Goal: Task Accomplishment & Management: Manage account settings

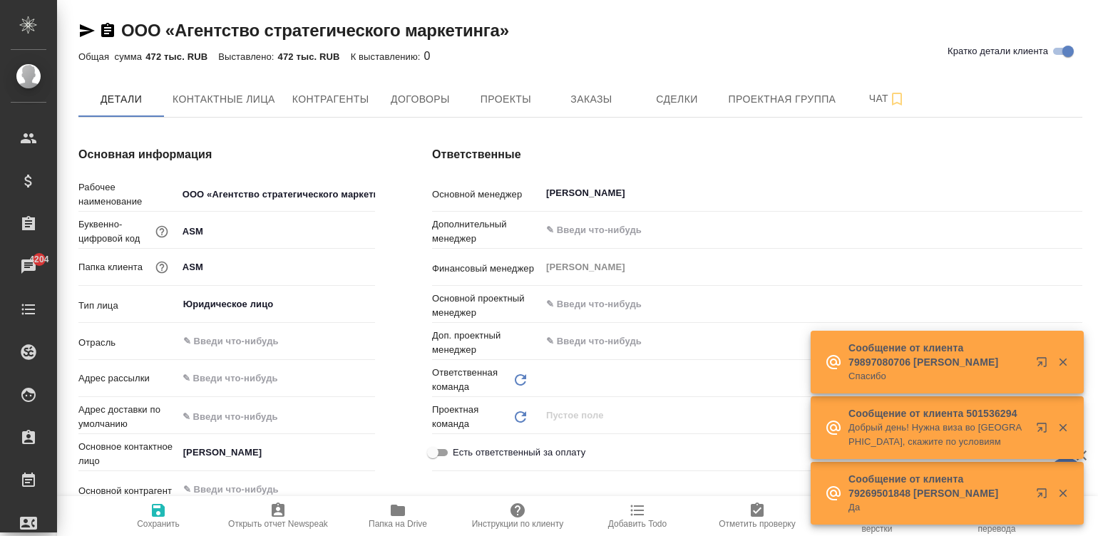
type input "(OTP) Общество с ограниченной ответственностью «Вектор Развития»"
type input "Сити3"
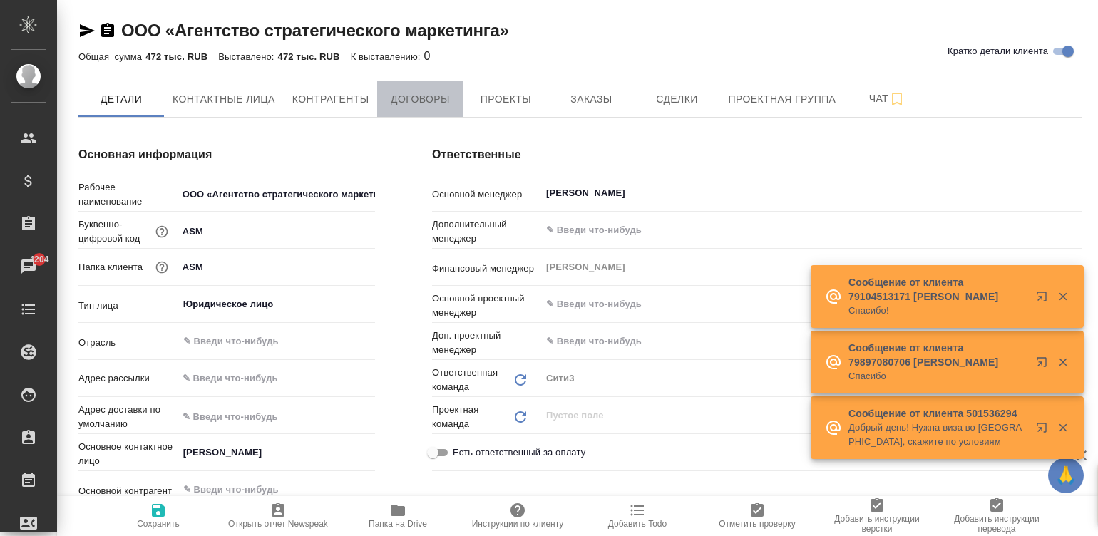
click at [418, 91] on span "Договоры" at bounding box center [420, 100] width 68 height 18
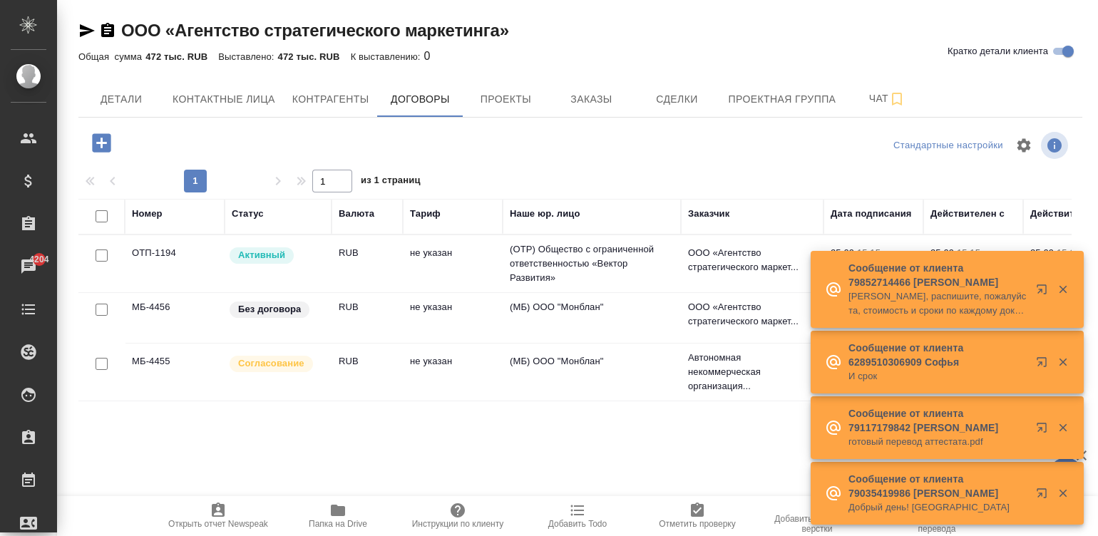
click at [600, 367] on td "(МБ) ООО "Монблан"" at bounding box center [592, 372] width 178 height 50
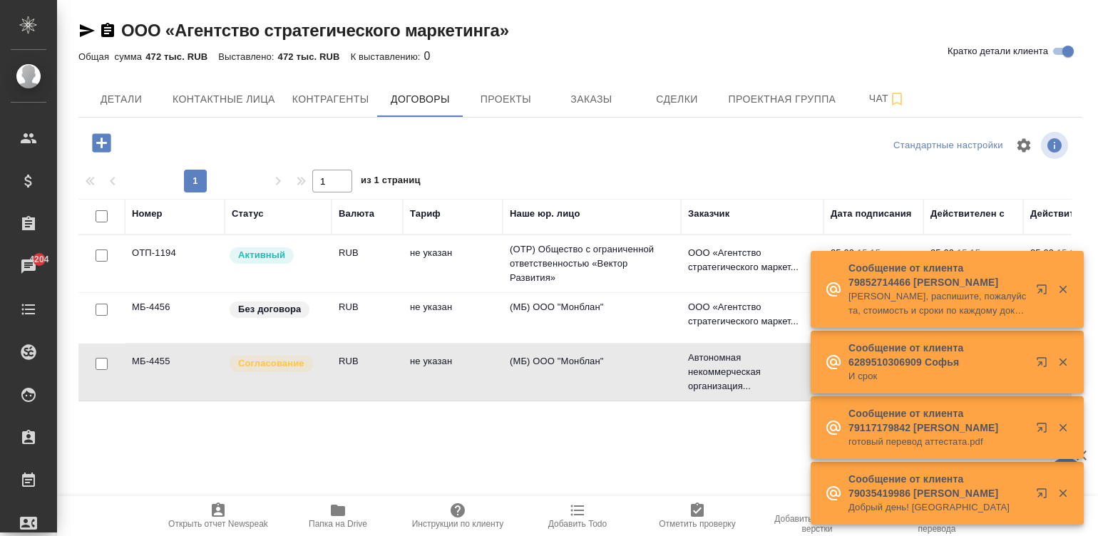
click at [600, 367] on td "(МБ) ООО "Монблан"" at bounding box center [592, 372] width 178 height 50
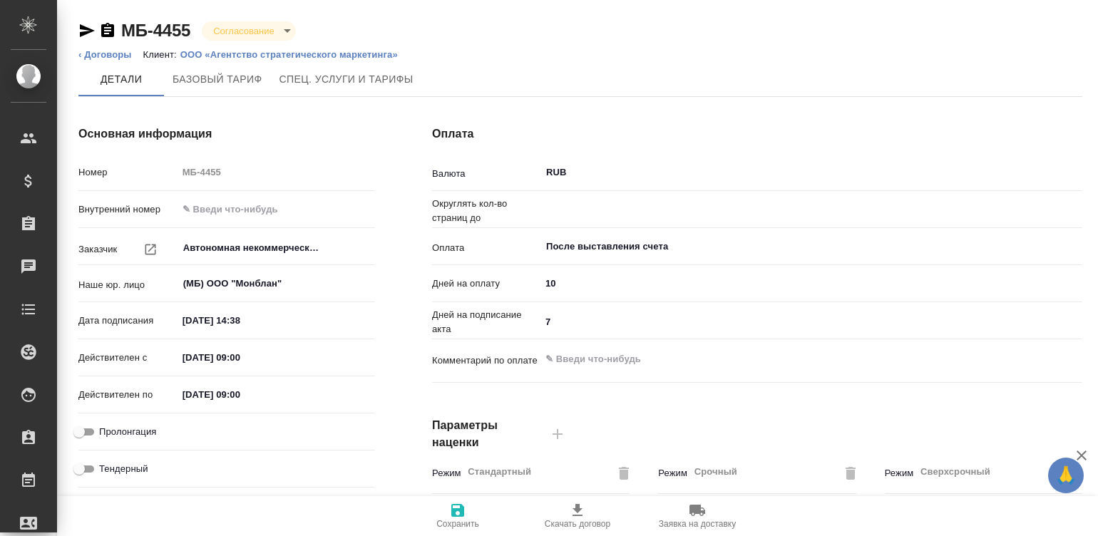
type input "0.01"
click at [255, 51] on p "ООО «Агентство стратегического маркетинга»" at bounding box center [294, 54] width 228 height 11
click at [330, 48] on li "Клиент: ООО «Агентство стратегического маркетинга»" at bounding box center [275, 55] width 265 height 14
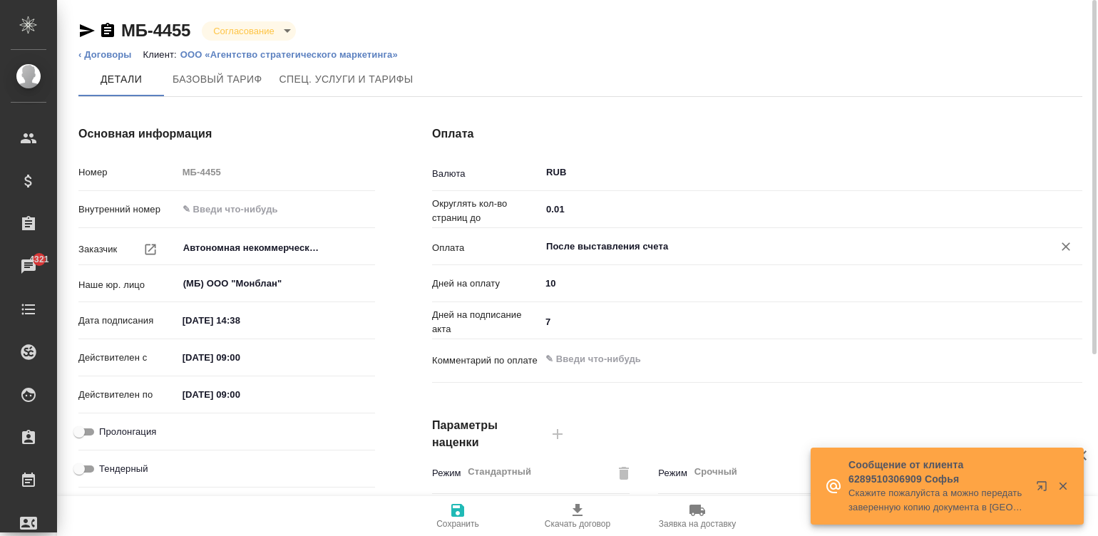
click at [610, 239] on input "После выставления счета" at bounding box center [788, 246] width 486 height 17
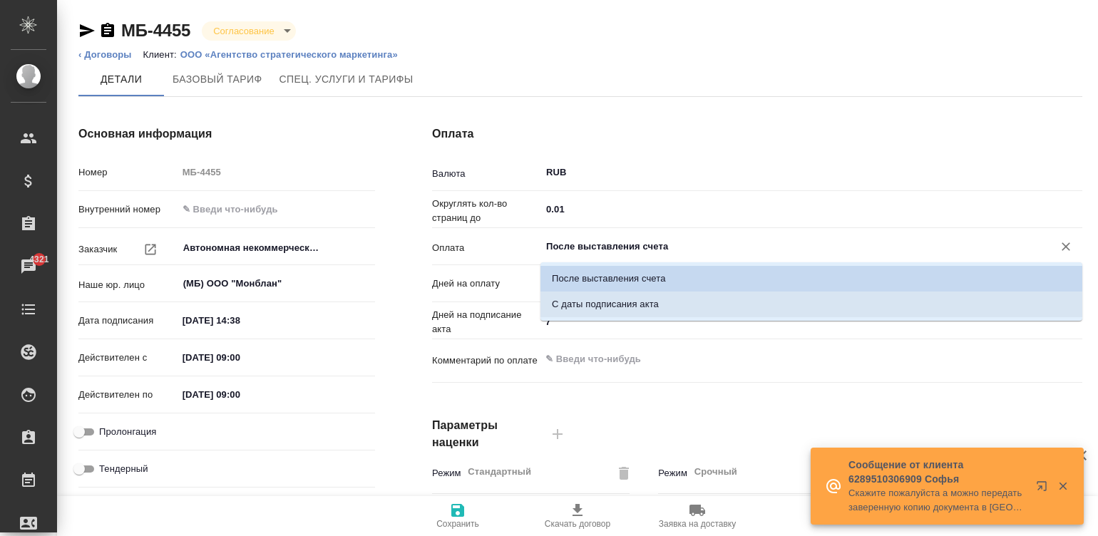
click at [633, 300] on p "С даты подписания акта" at bounding box center [605, 304] width 107 height 14
type input "С даты подписания акта"
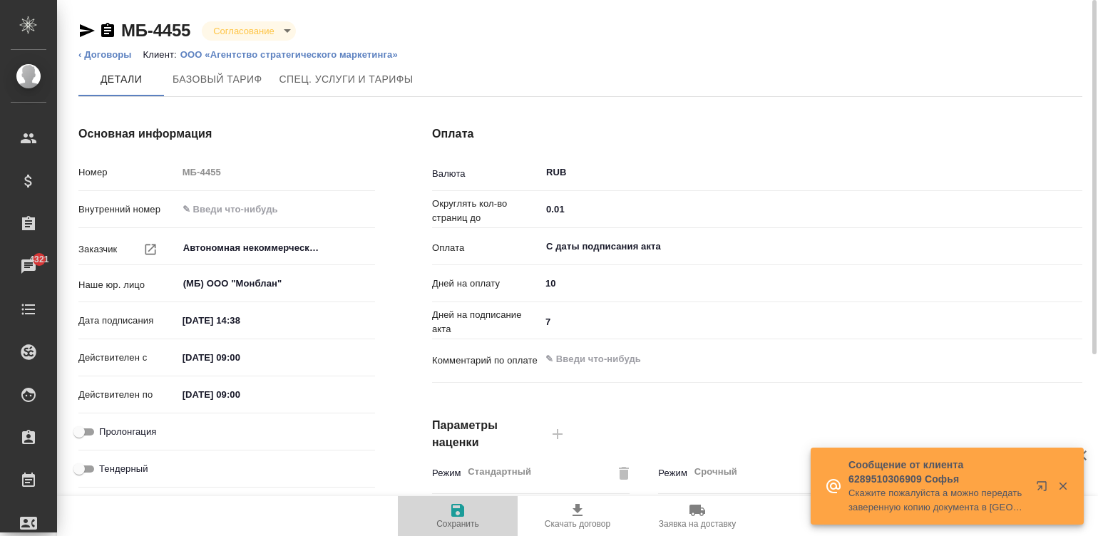
click at [453, 516] on icon "button" at bounding box center [457, 510] width 13 height 13
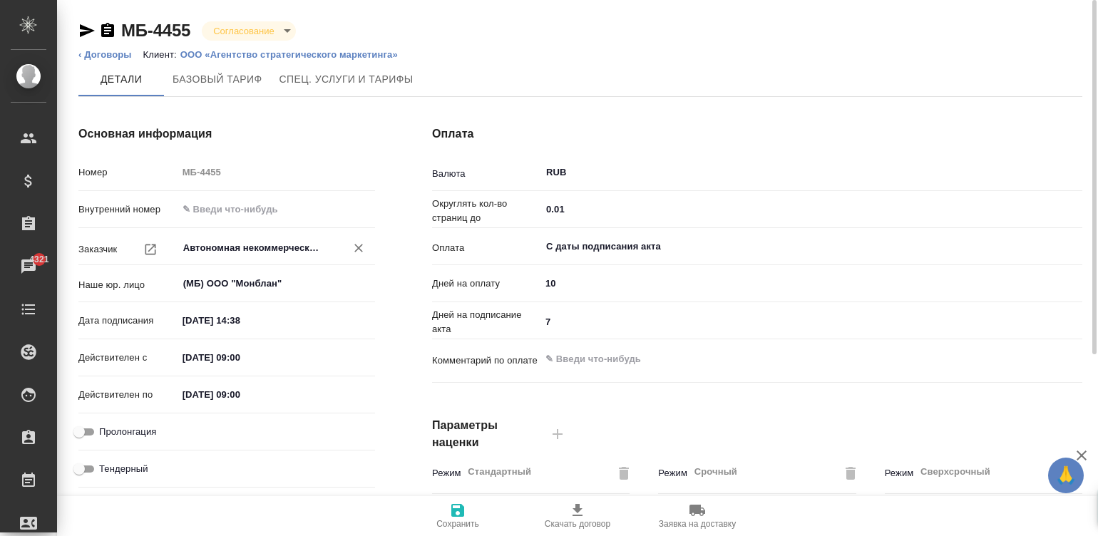
click at [244, 241] on input "Автономная некоммерческая организация «Международный центр реализации образоват…" at bounding box center [252, 248] width 141 height 17
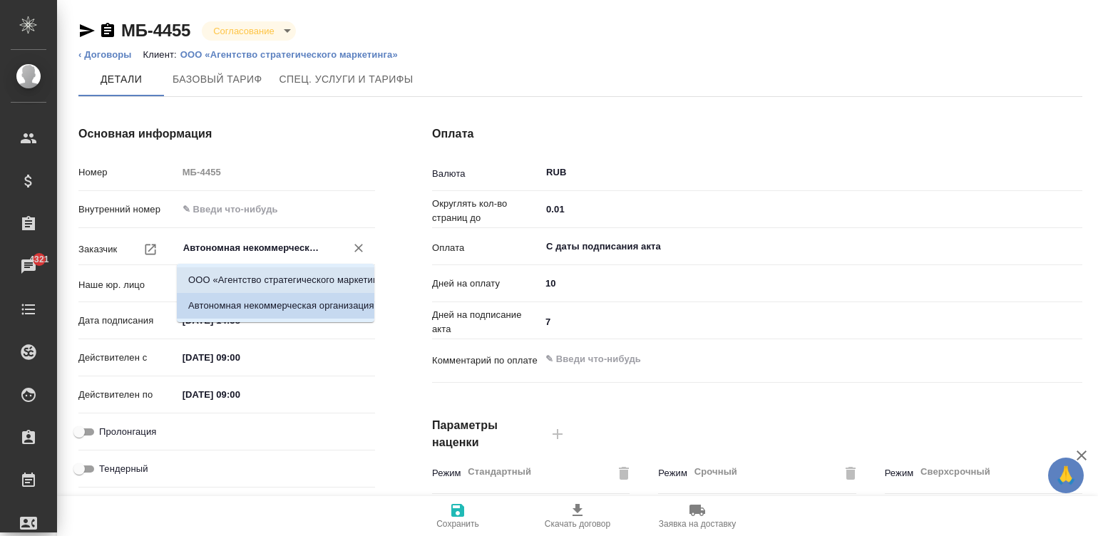
click at [278, 279] on li "ООО «Агентство стратегического маркетинга»" at bounding box center [276, 280] width 198 height 26
type input "ООО «Агентство стратегического маркетинга»"
type textarea "x"
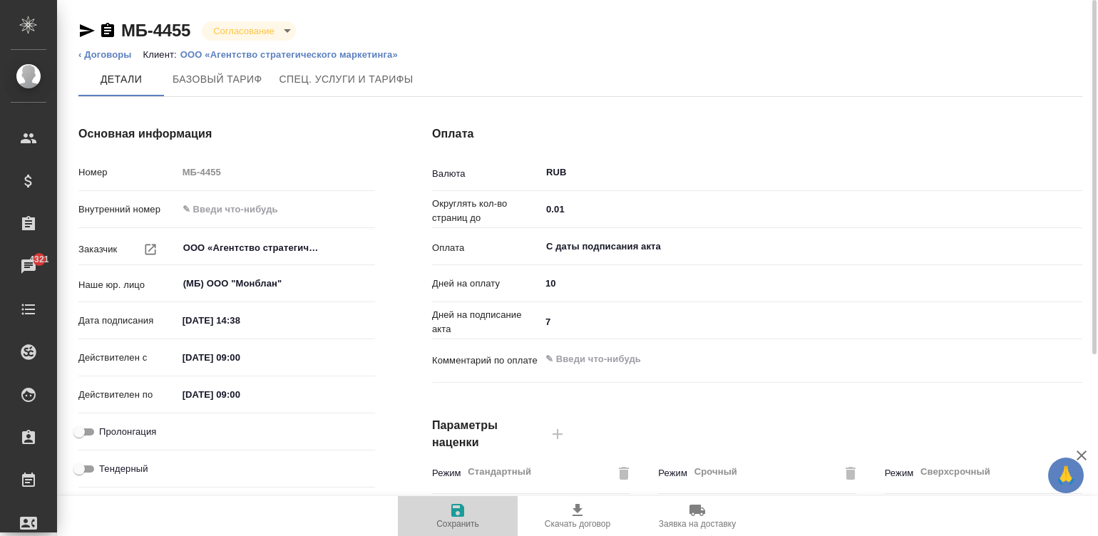
click at [467, 513] on span "Сохранить" at bounding box center [457, 515] width 103 height 27
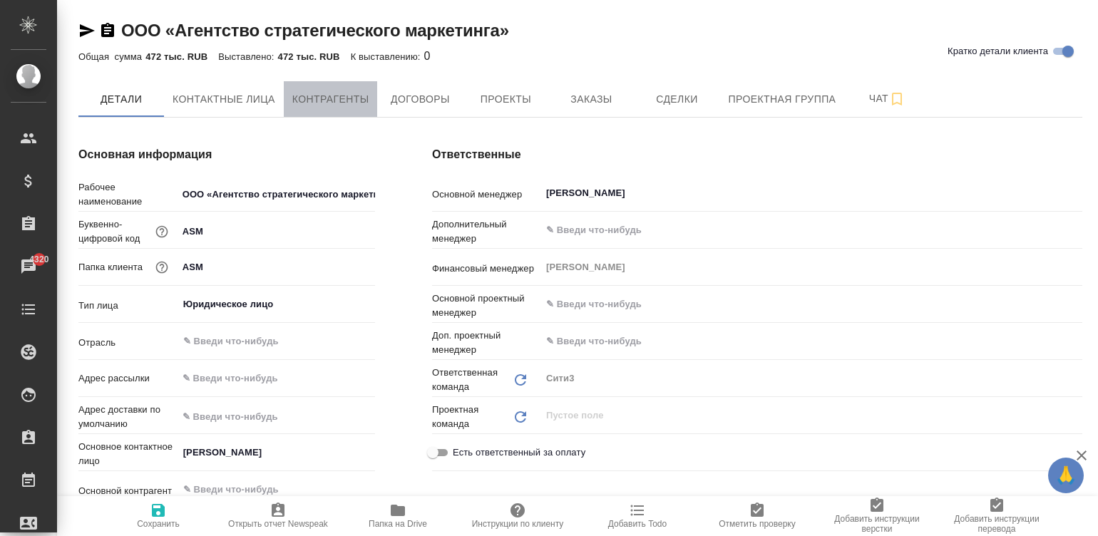
click at [341, 96] on span "Контрагенты" at bounding box center [330, 100] width 77 height 18
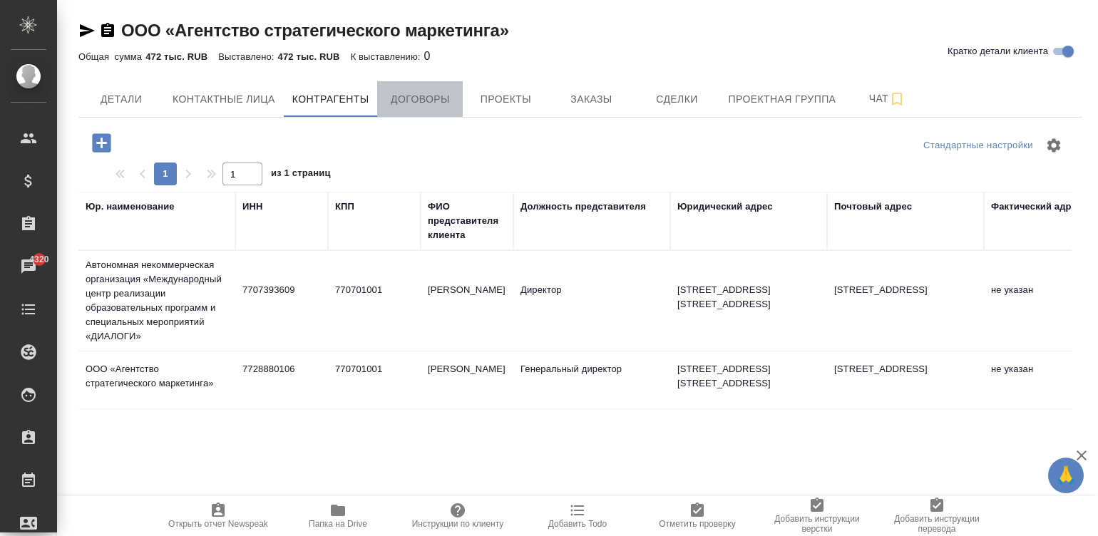
click at [424, 94] on span "Договоры" at bounding box center [420, 100] width 68 height 18
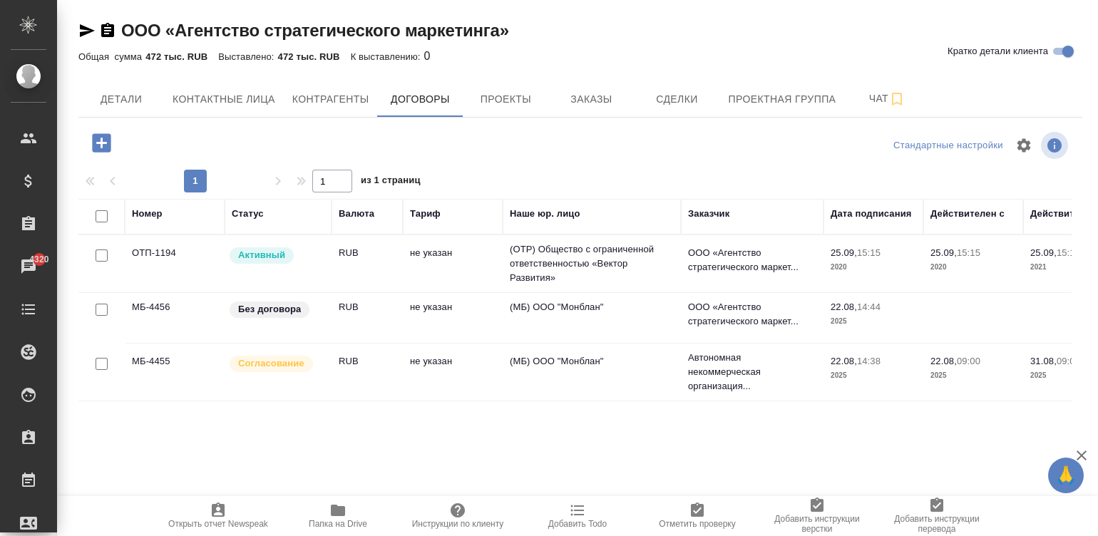
click at [503, 367] on td "(МБ) ООО "Монблан"" at bounding box center [592, 372] width 178 height 50
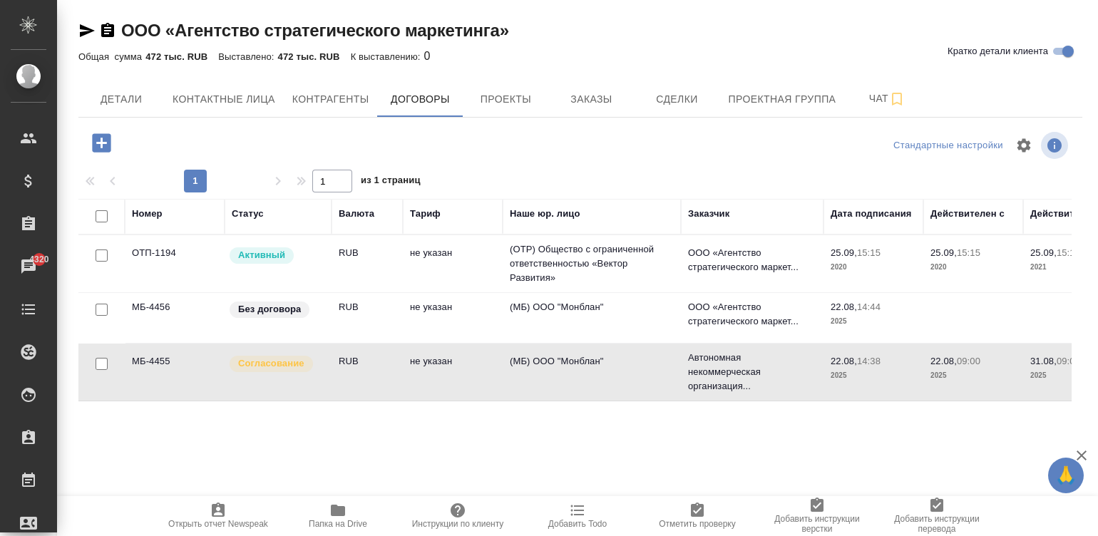
click at [503, 367] on td "(МБ) ООО "Монблан"" at bounding box center [592, 372] width 178 height 50
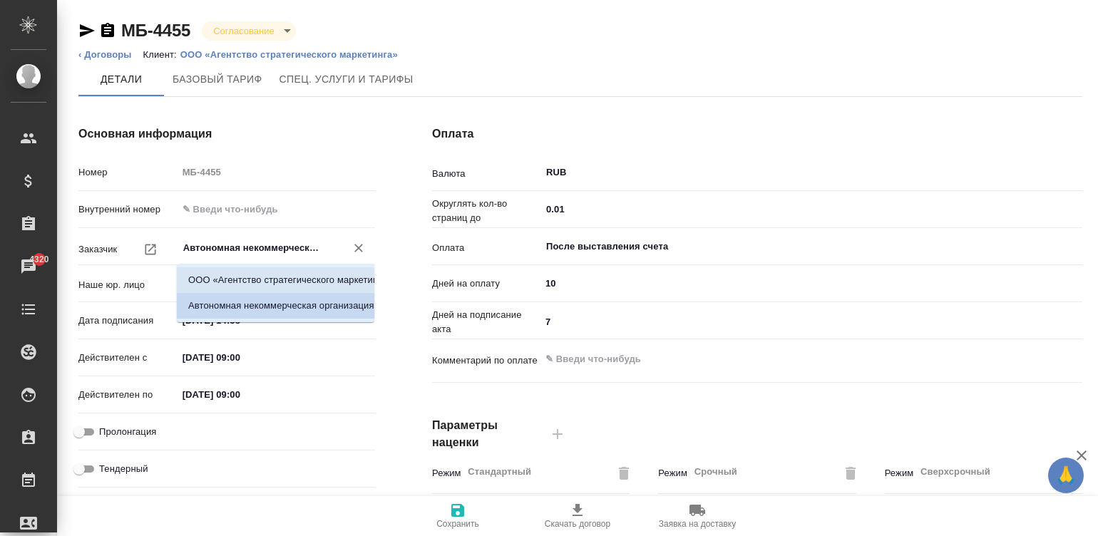
click at [270, 277] on li "ООО «Агентство стратегического маркетинга»" at bounding box center [276, 280] width 198 height 26
type input "ООО «Агентство стратегического маркетинга»"
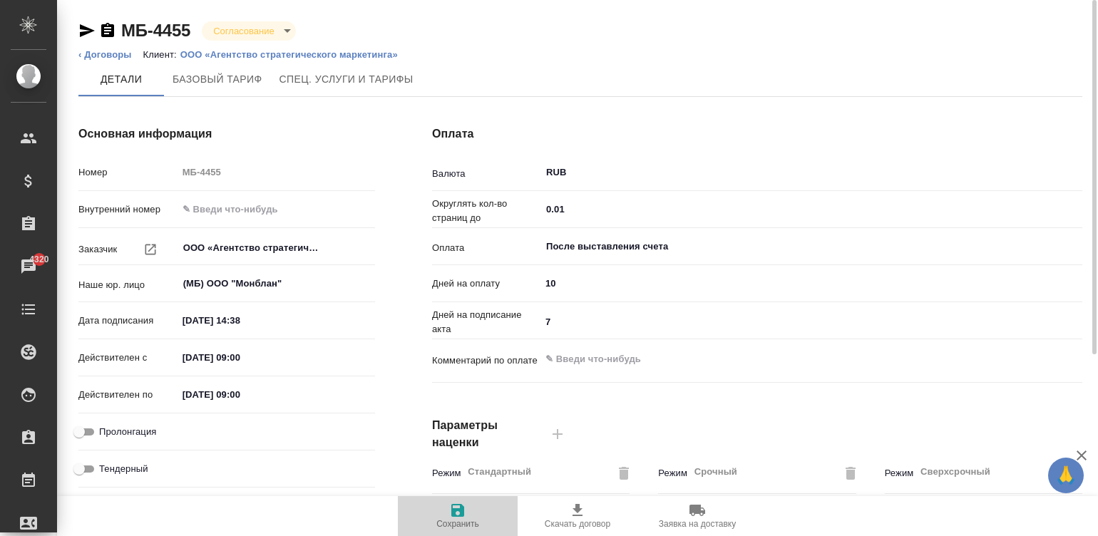
click at [463, 520] on span "Сохранить" at bounding box center [457, 524] width 43 height 10
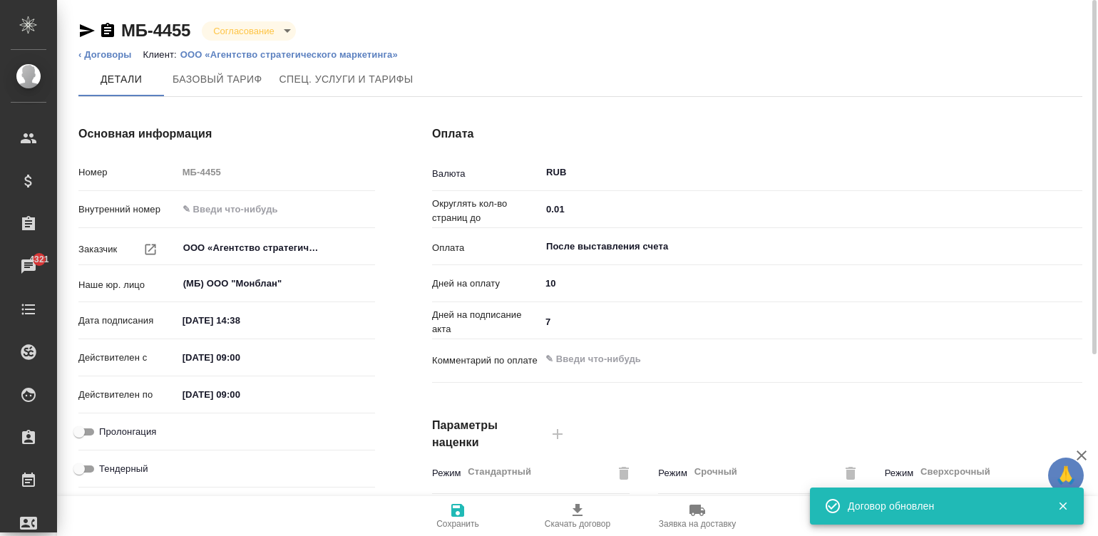
click at [236, 50] on p "ООО «Агентство стратегического маркетинга»" at bounding box center [294, 54] width 228 height 11
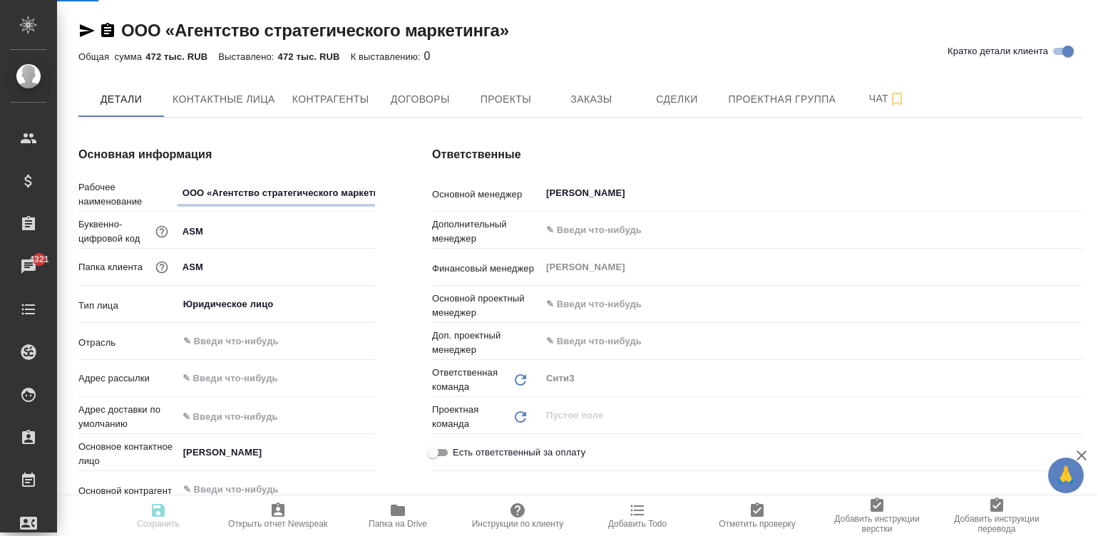
type textarea "x"
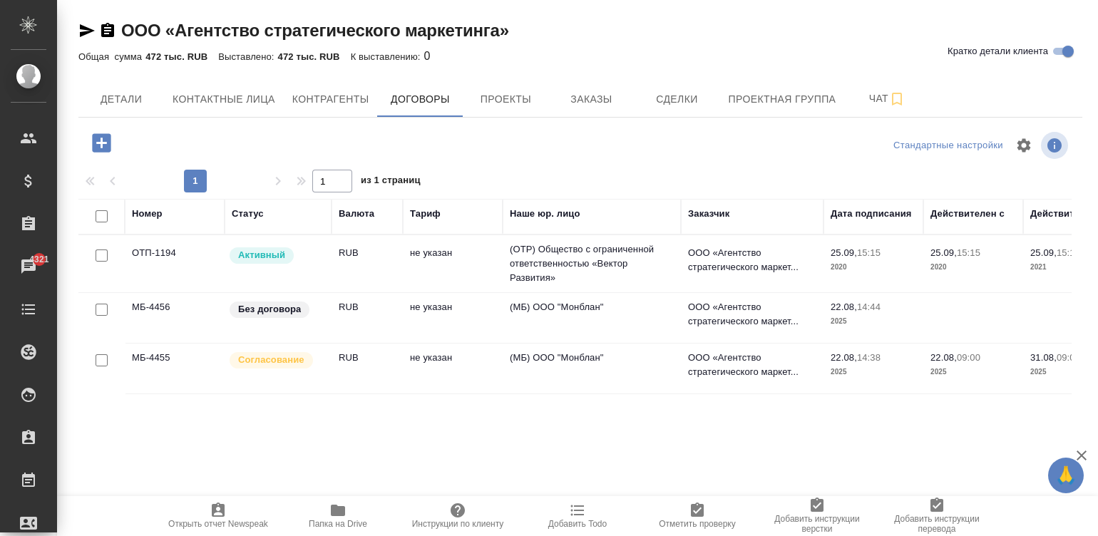
click at [428, 317] on td "не указан" at bounding box center [453, 318] width 100 height 50
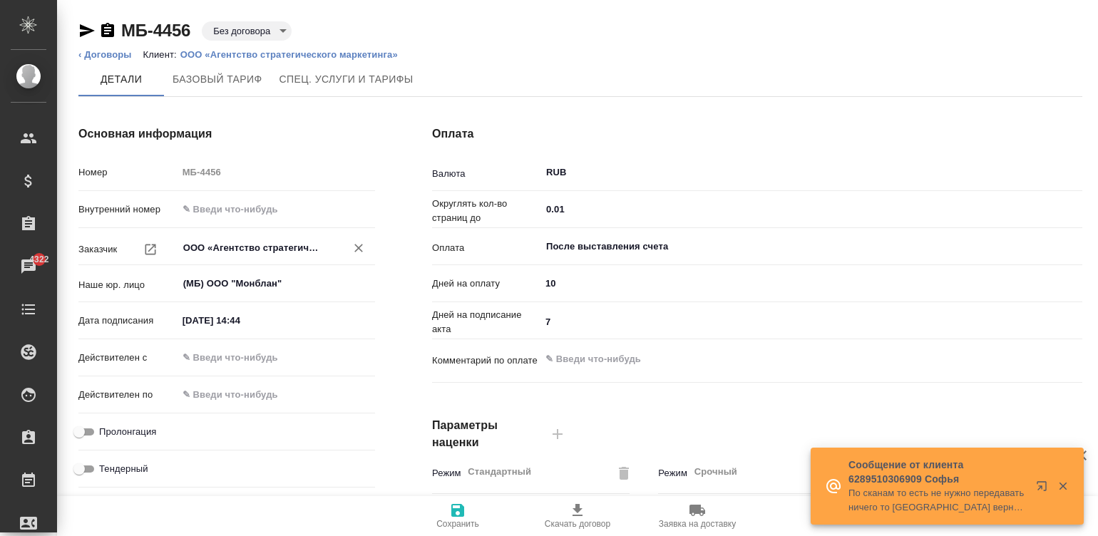
click at [269, 242] on input "ООО «Агентство стратегического маркетинга»" at bounding box center [252, 248] width 141 height 17
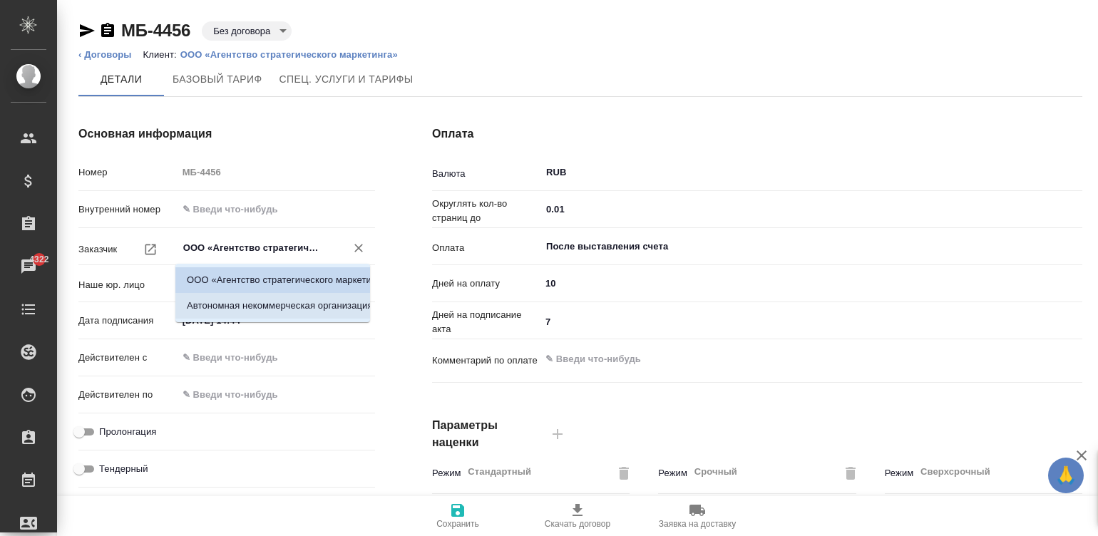
click at [300, 303] on li "Автономная некоммерческая организация «Международный центр реализации образоват…" at bounding box center [272, 306] width 195 height 26
type input "Автономная некоммерческая организация «Международный центр реализации образоват…"
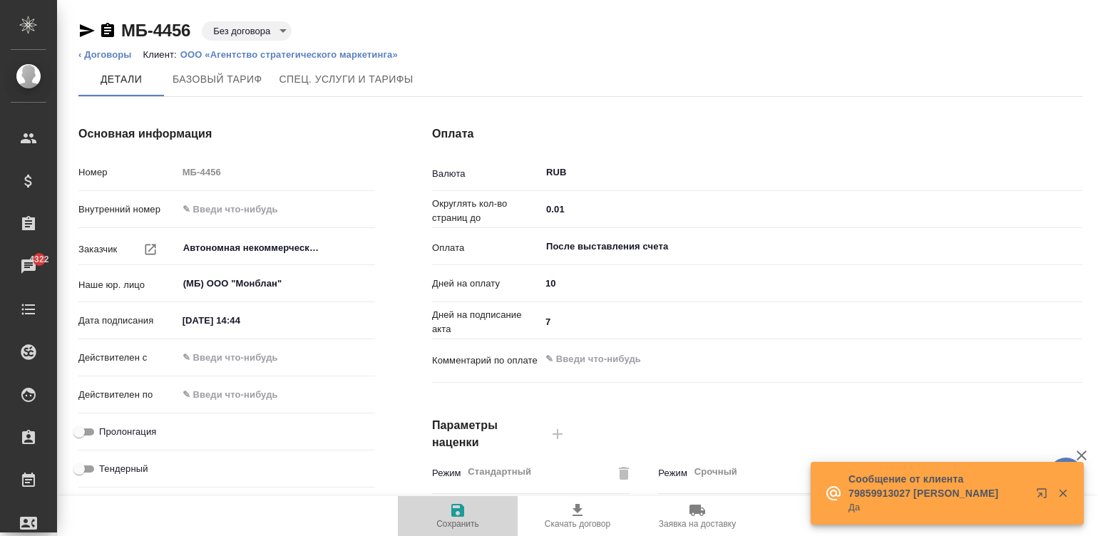
click at [460, 523] on span "Сохранить" at bounding box center [457, 524] width 43 height 10
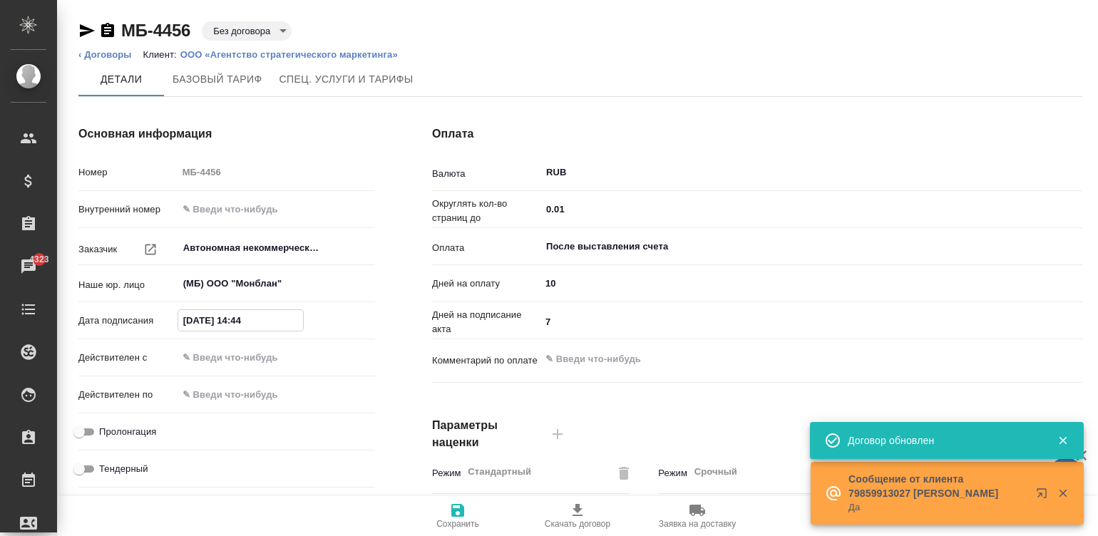
click at [267, 314] on input "[DATE] 14:44" at bounding box center [240, 320] width 125 height 21
type input "[DATE] 14:__"
type textarea "x"
type input "[DATE] 1_:__"
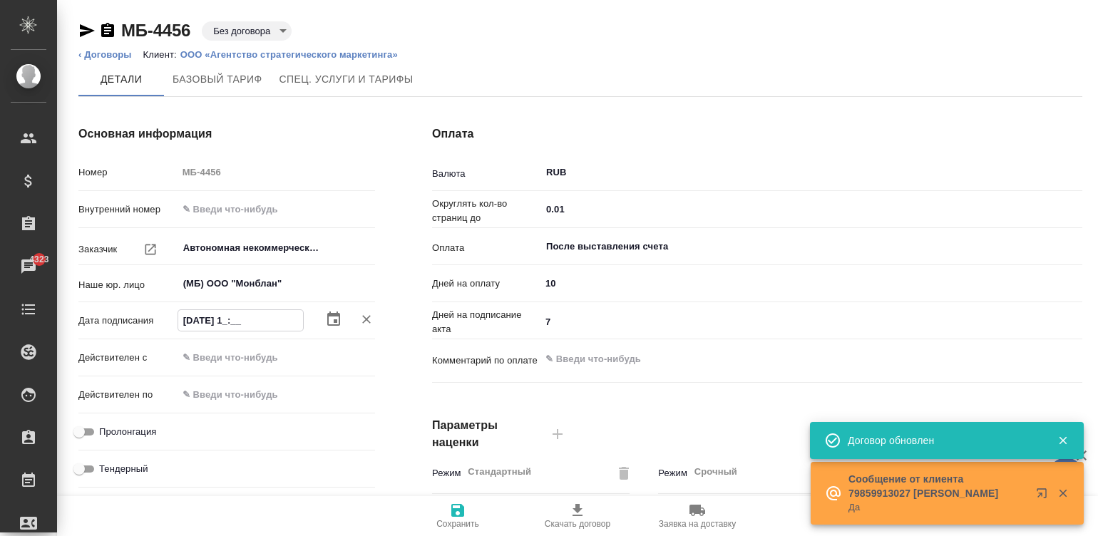
type textarea "x"
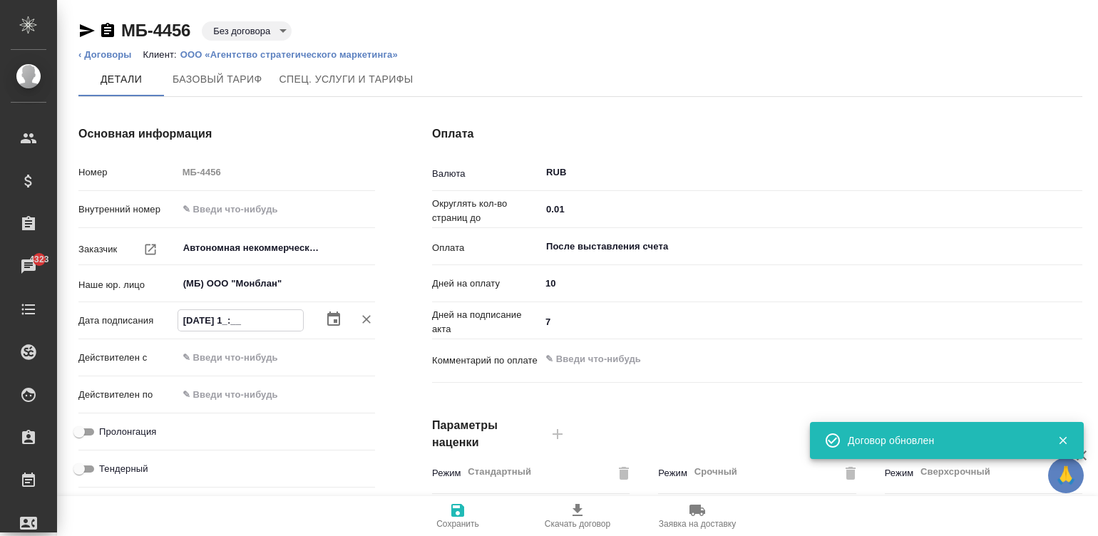
type input "[DATE] __:__"
type textarea "x"
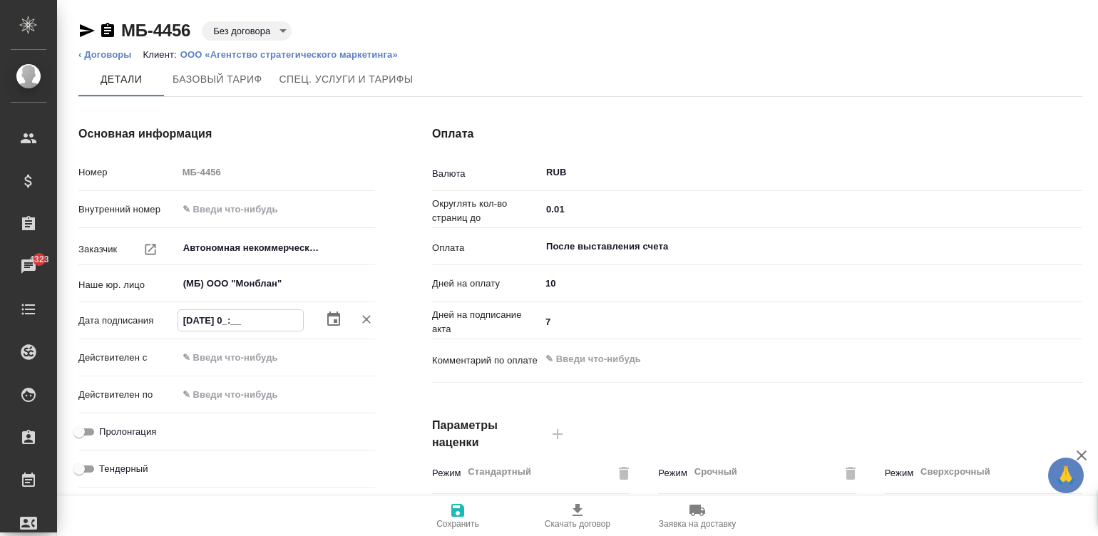
type input "[DATE] 09:__"
type textarea "x"
type input "[DATE] 09:00"
type textarea "x"
type input "[DATE] 09:00"
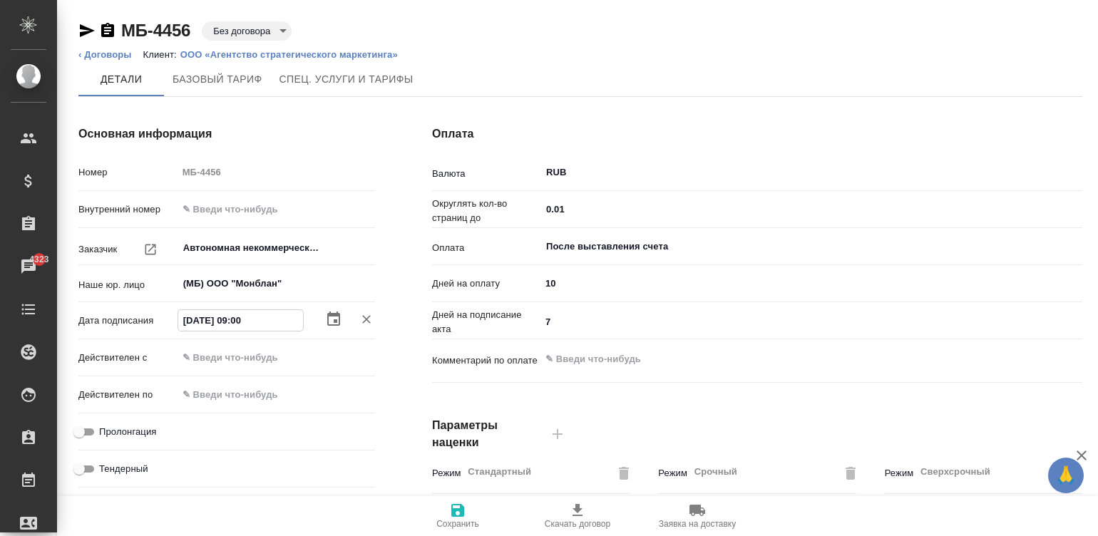
click at [232, 357] on input "text" at bounding box center [240, 357] width 125 height 21
paste input "[DATE] 09:00"
type input "[DATE] 09:00"
type textarea "x"
type input "[DATE] 09:00"
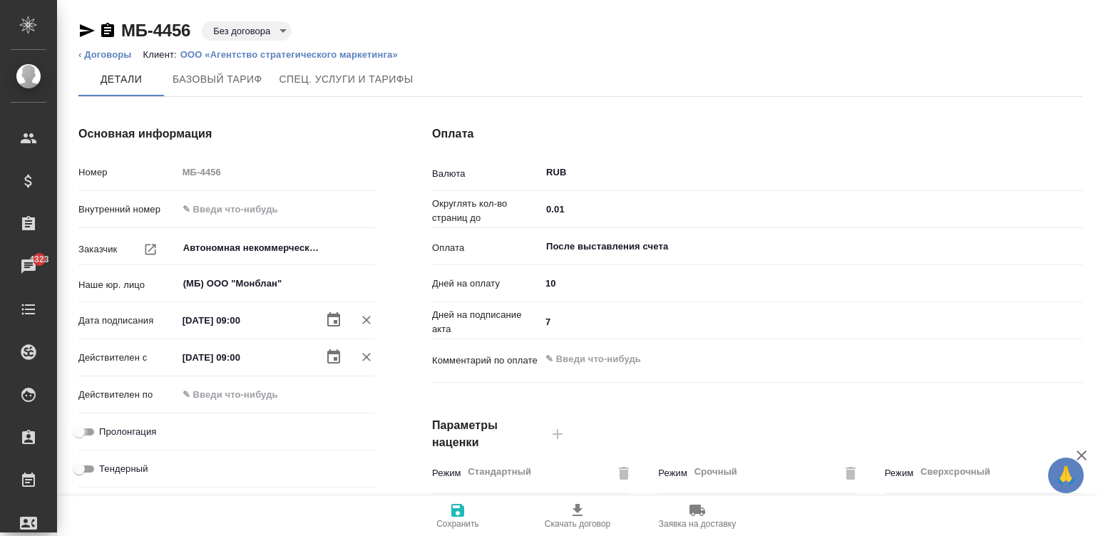
click at [88, 426] on input "Пролонгация" at bounding box center [78, 432] width 51 height 17
checkbox input "true"
type textarea "x"
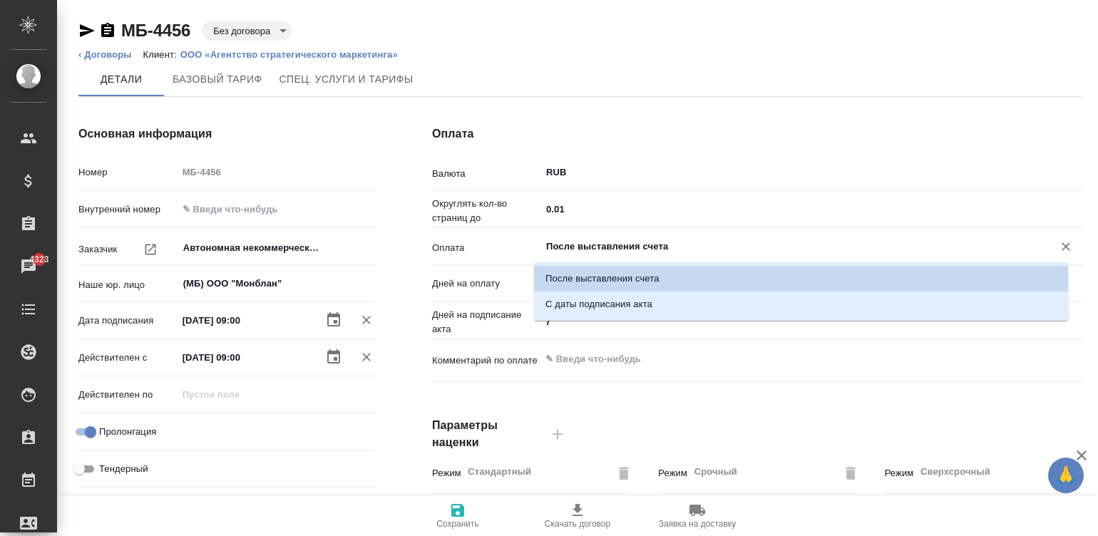
click at [627, 240] on input "После выставления счета" at bounding box center [788, 246] width 486 height 17
click at [607, 295] on li "С даты подписания акта" at bounding box center [801, 305] width 534 height 26
type input "С даты подписания акта"
type textarea "x"
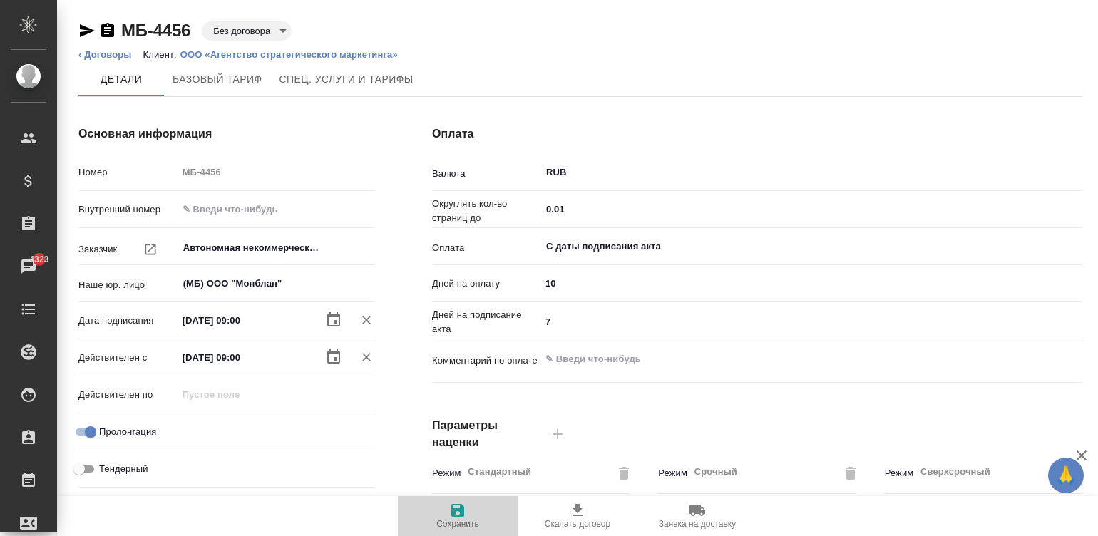
click at [461, 513] on icon "button" at bounding box center [457, 510] width 13 height 13
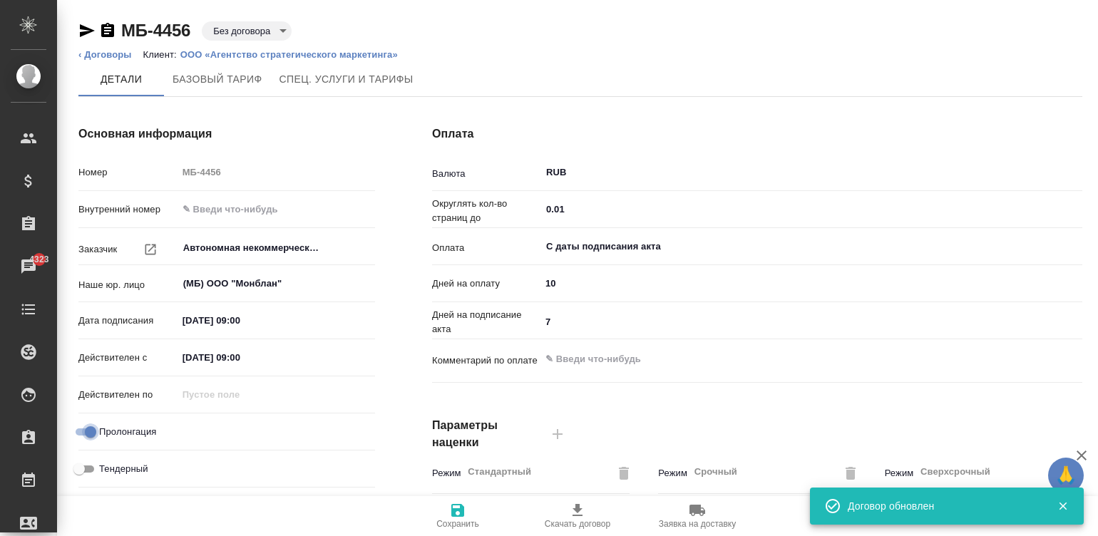
click at [75, 424] on input "Пролонгация" at bounding box center [90, 432] width 51 height 17
checkbox input "false"
type textarea "x"
click at [224, 399] on input "text" at bounding box center [240, 394] width 125 height 21
type input "3_.__.____ __:__"
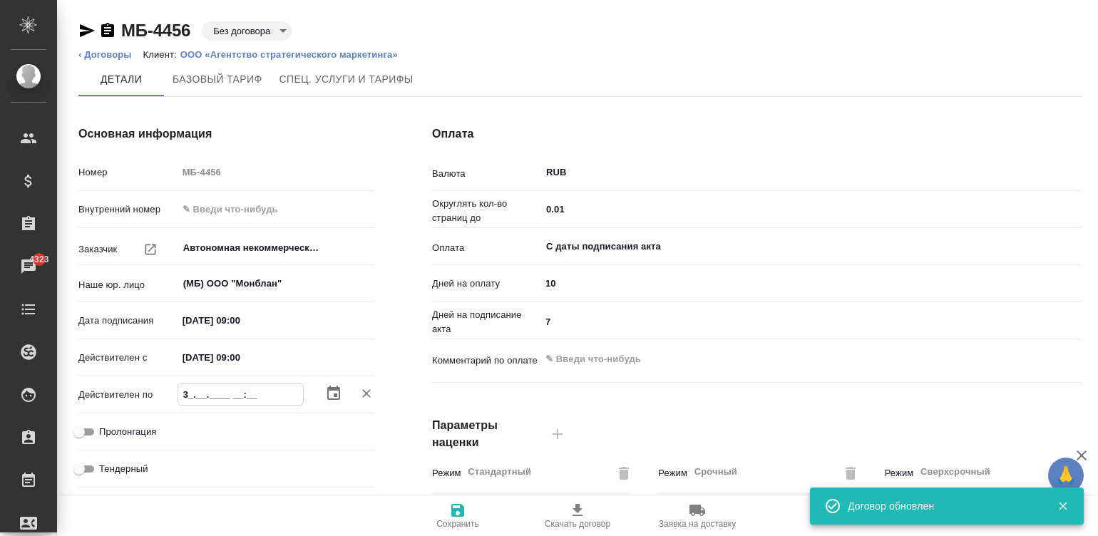
type textarea "x"
type input "31.__.____ __:__"
type textarea "x"
type input "31.0_.____ __:__"
type textarea "x"
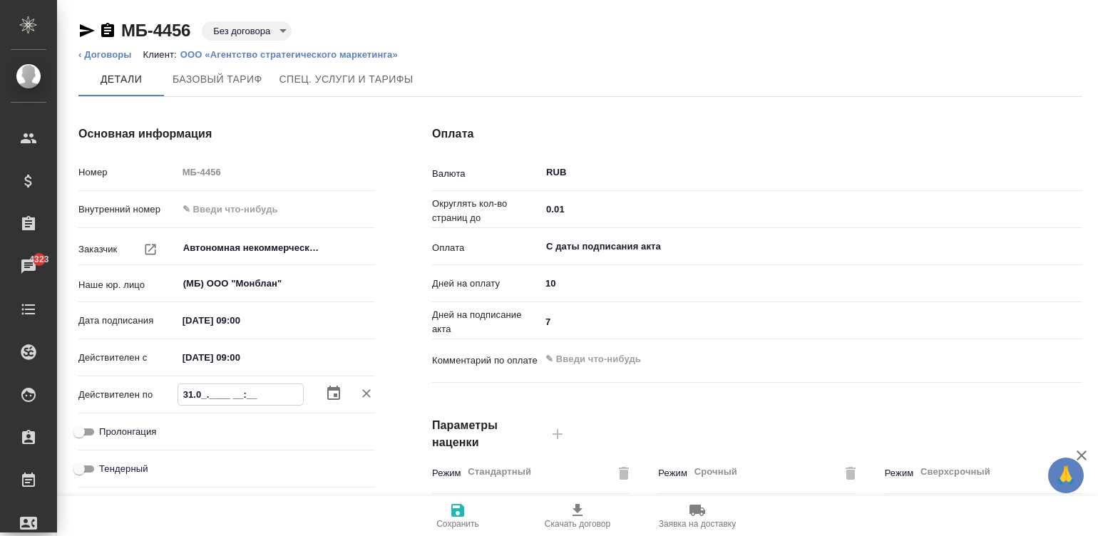
type input "31.08.____ __:__"
type textarea "x"
type input "[DATE]__ __:__"
type textarea "x"
type input "[DATE]_ __:__"
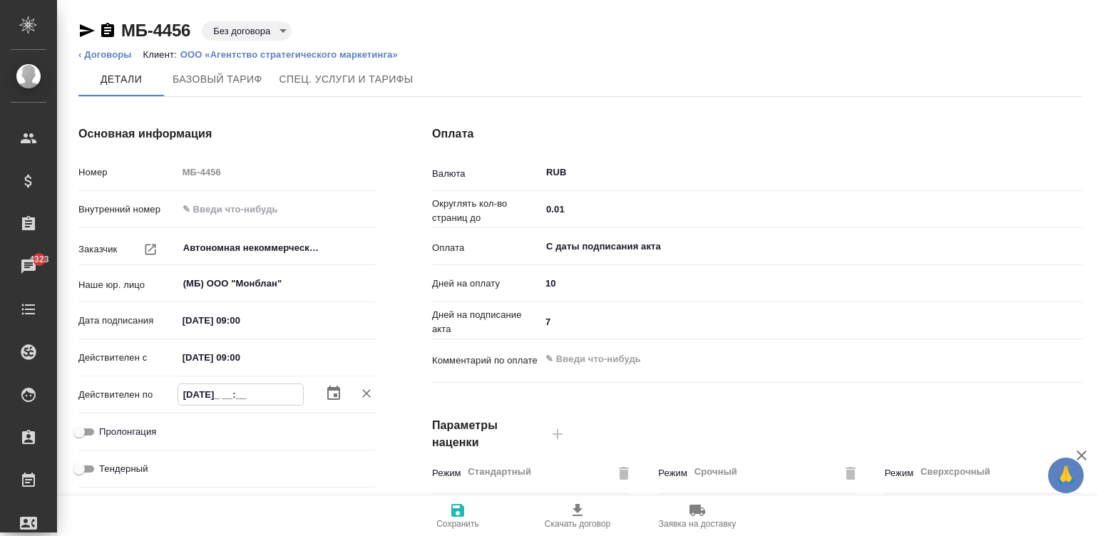
type textarea "x"
type input "[DATE] __:__"
type textarea "x"
type input "[DATE] 09:__"
type textarea "x"
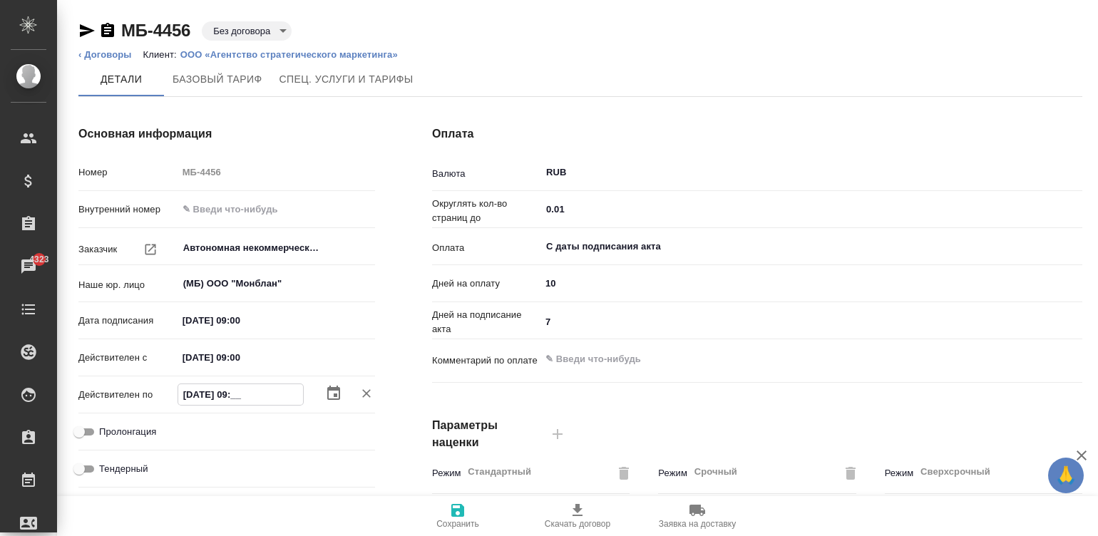
type input "[DATE] 09:0_"
type textarea "x"
type input "[DATE] 09:00"
type textarea "x"
type input "[DATE] 09:00"
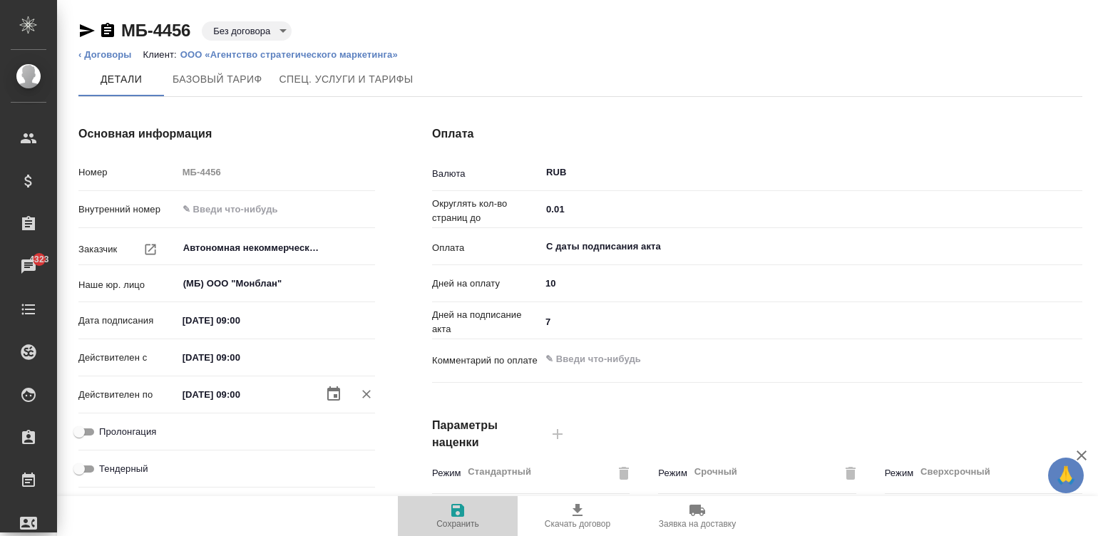
click at [458, 506] on icon "button" at bounding box center [457, 510] width 17 height 17
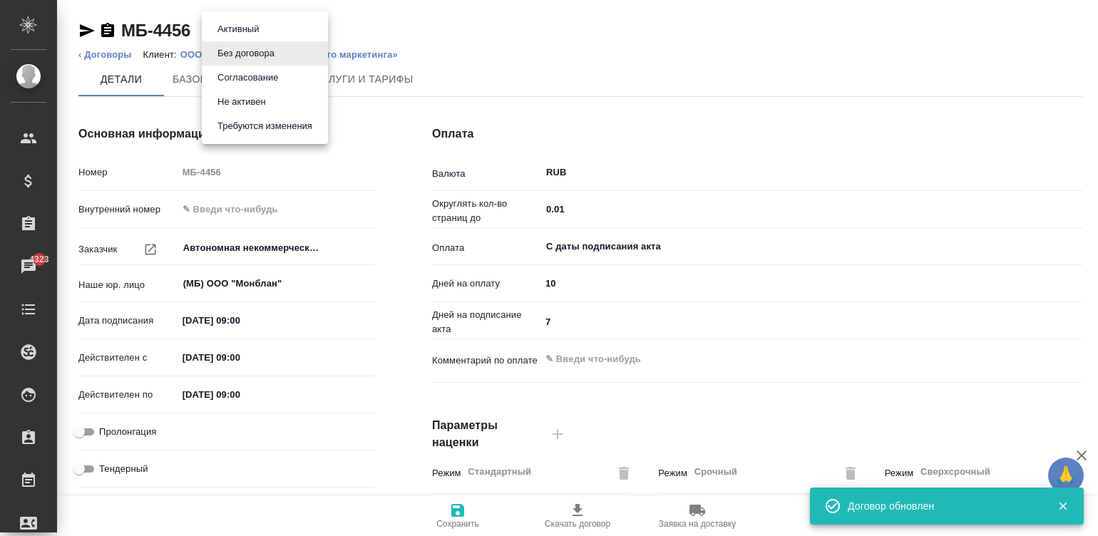
click at [262, 25] on body "🙏 .cls-1 fill:#fff; AWATERA [PERSON_NAME][PERSON_NAME] Спецификации Заказы 4323…" at bounding box center [549, 268] width 1098 height 536
click at [237, 75] on button "Согласование" at bounding box center [247, 78] width 69 height 16
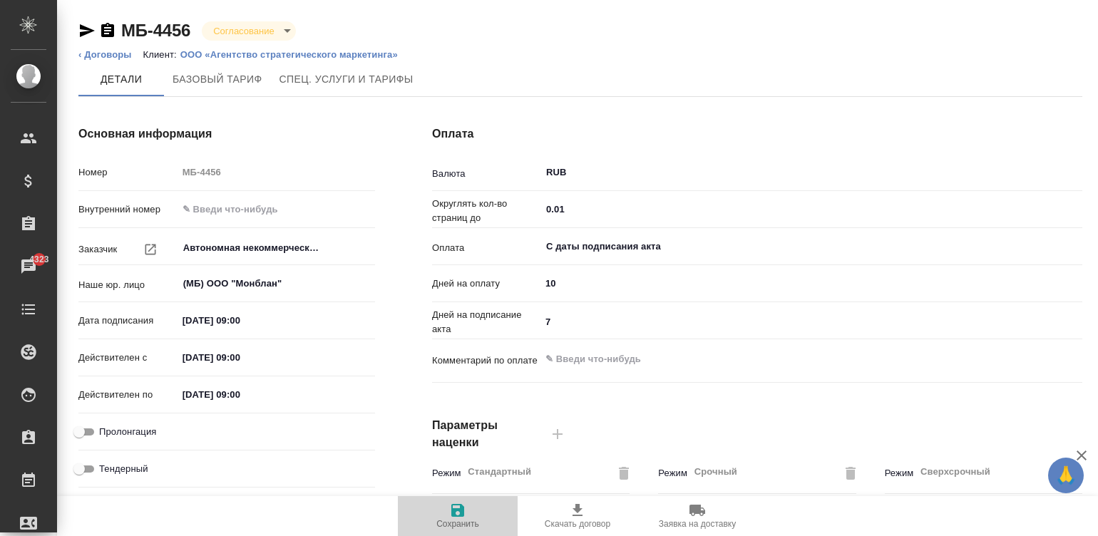
click at [465, 517] on icon "button" at bounding box center [457, 510] width 17 height 17
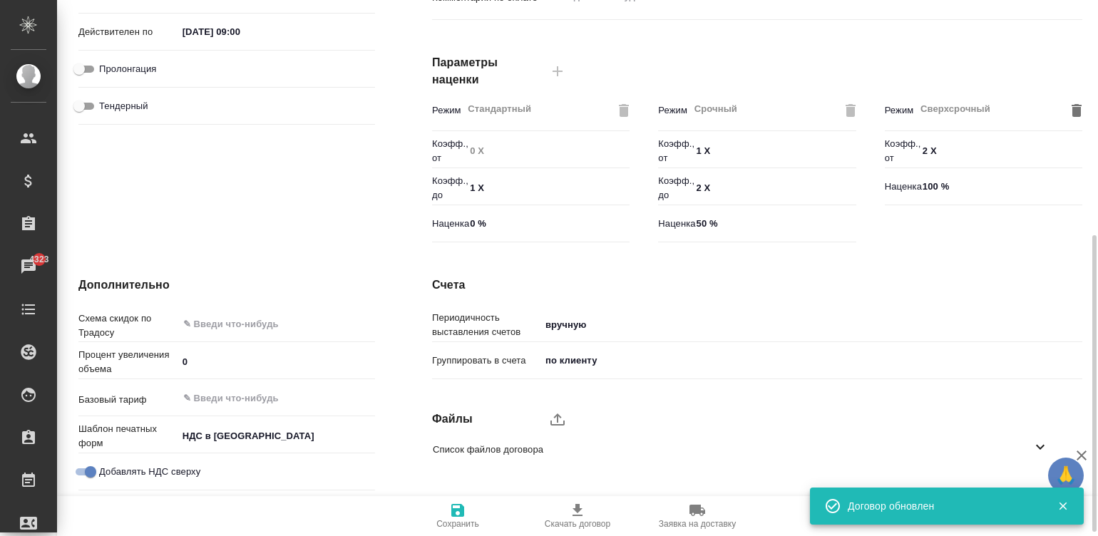
scroll to position [385, 0]
